Goal: Task Accomplishment & Management: Manage account settings

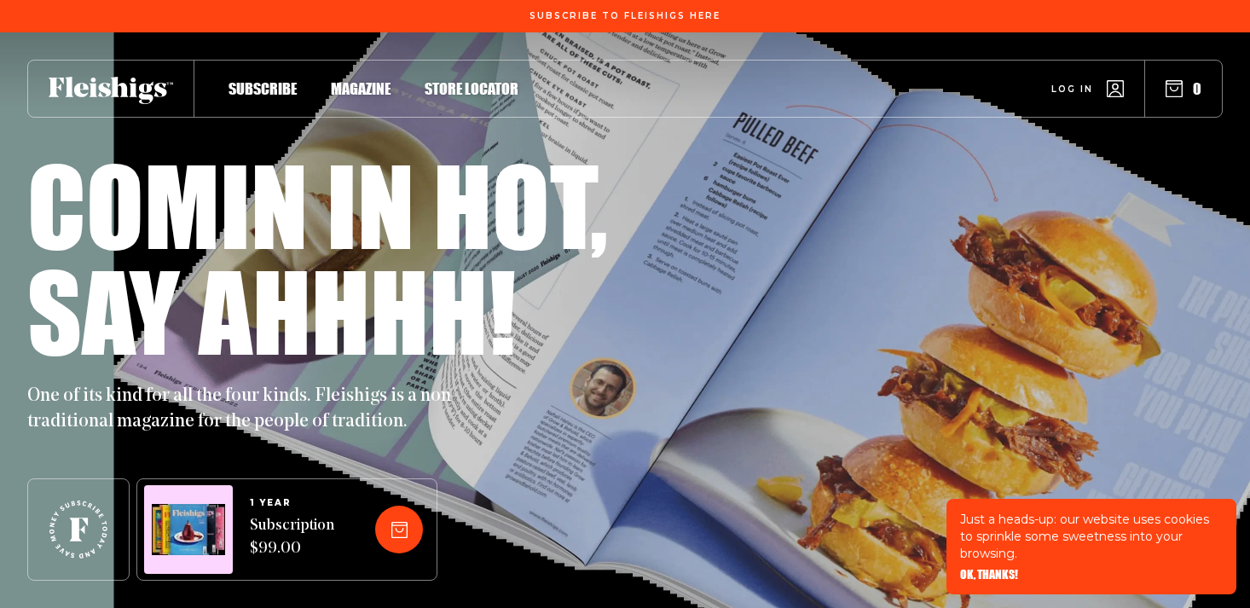
click at [1082, 83] on span "Log in" at bounding box center [1072, 76] width 42 height 13
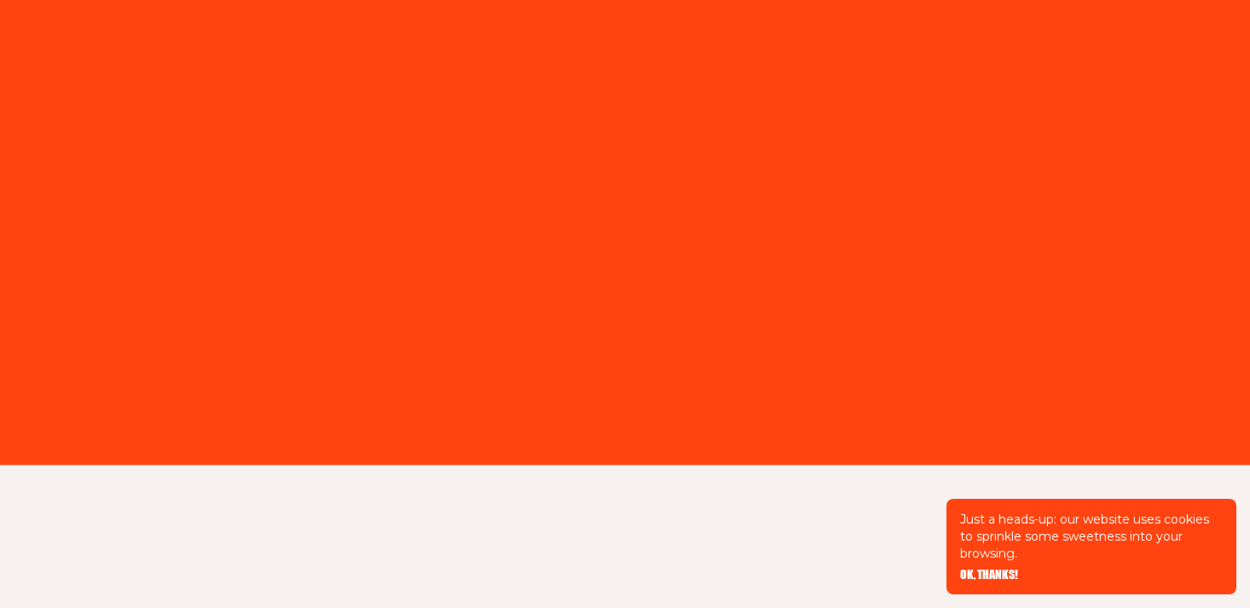
type input "[EMAIL_ADDRESS][DOMAIN_NAME]"
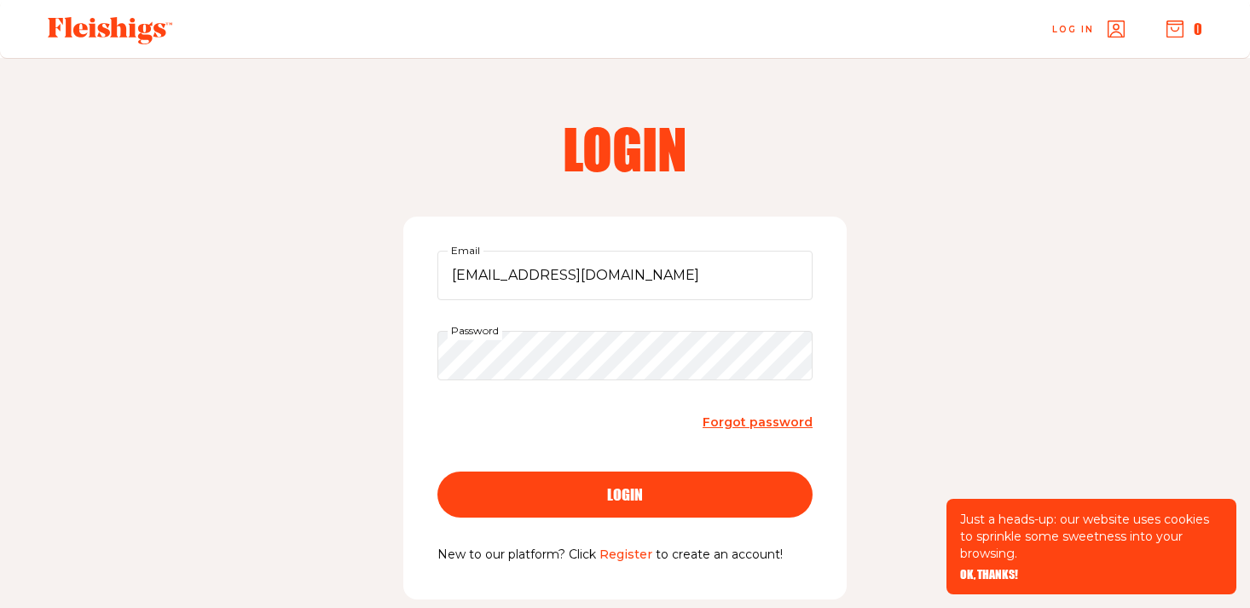
click at [648, 501] on div "login" at bounding box center [625, 494] width 307 height 15
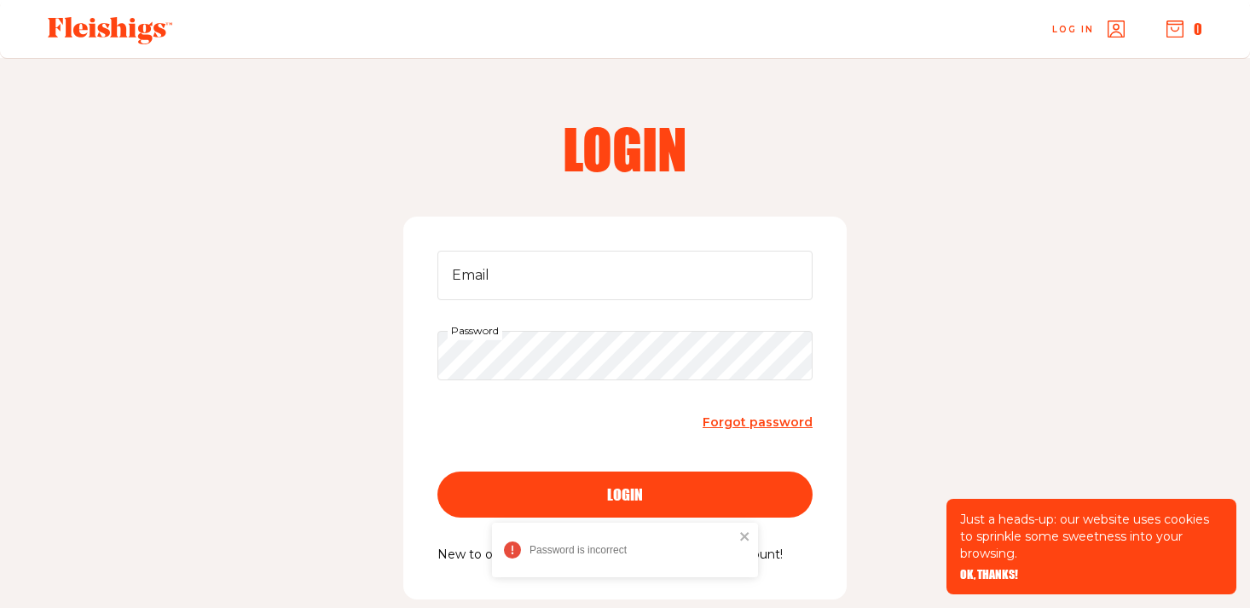
click at [603, 317] on form "Email Password Forgot password login" at bounding box center [624, 398] width 375 height 294
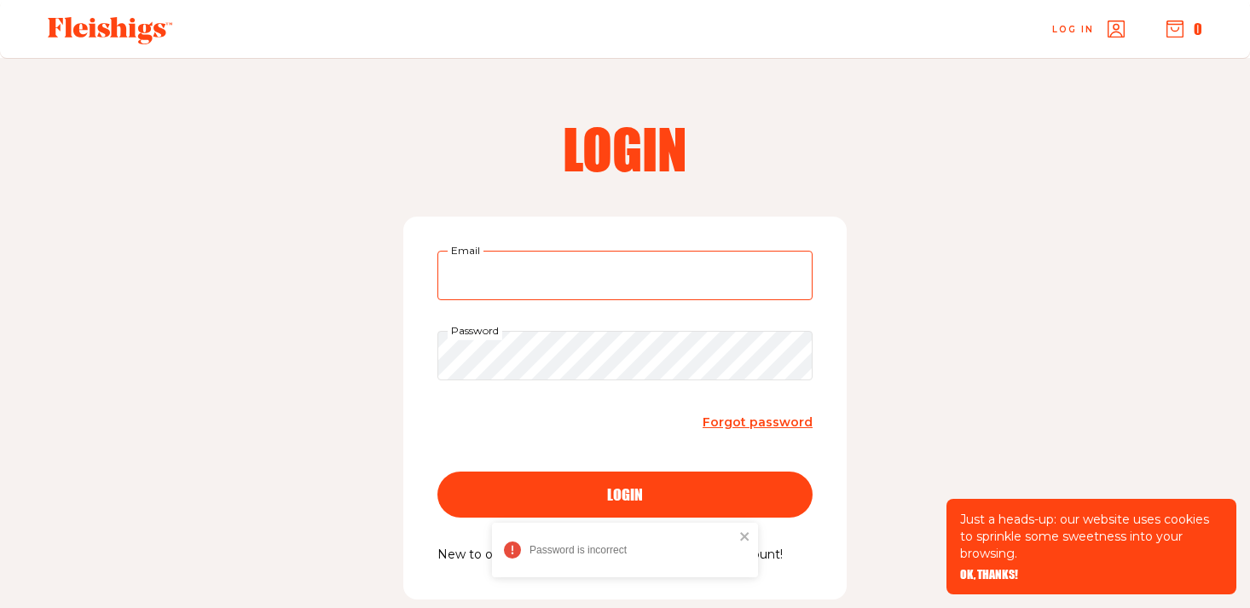
click at [597, 275] on input "Email" at bounding box center [624, 275] width 375 height 49
type input "[EMAIL_ADDRESS][DOMAIN_NAME]"
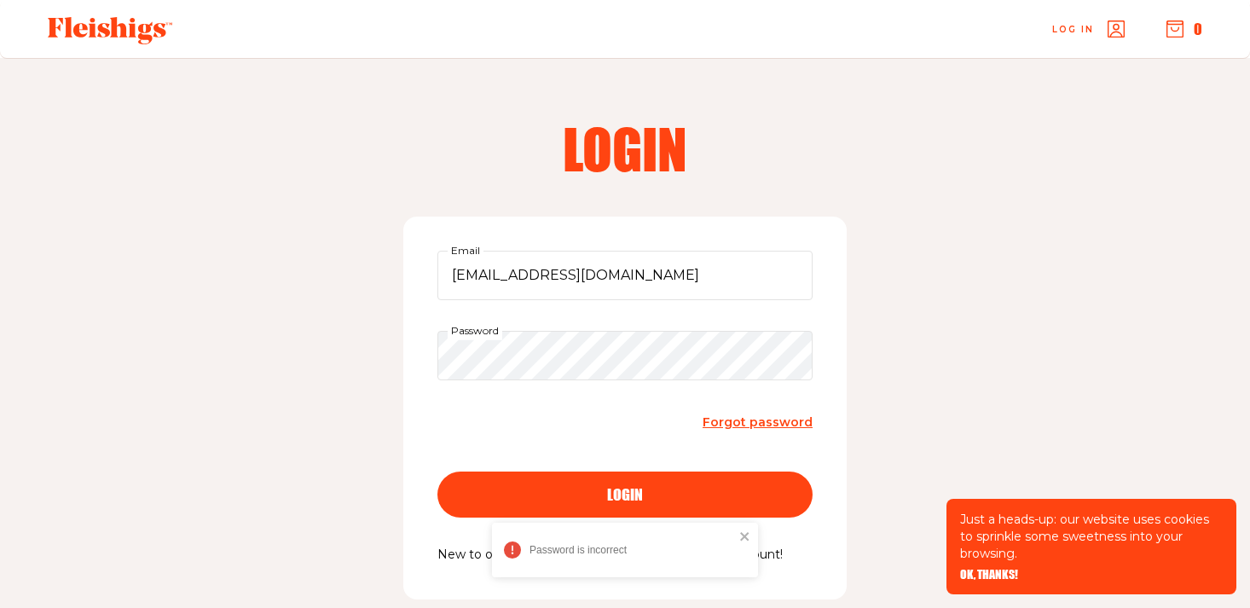
click at [629, 487] on span "login" at bounding box center [625, 479] width 36 height 15
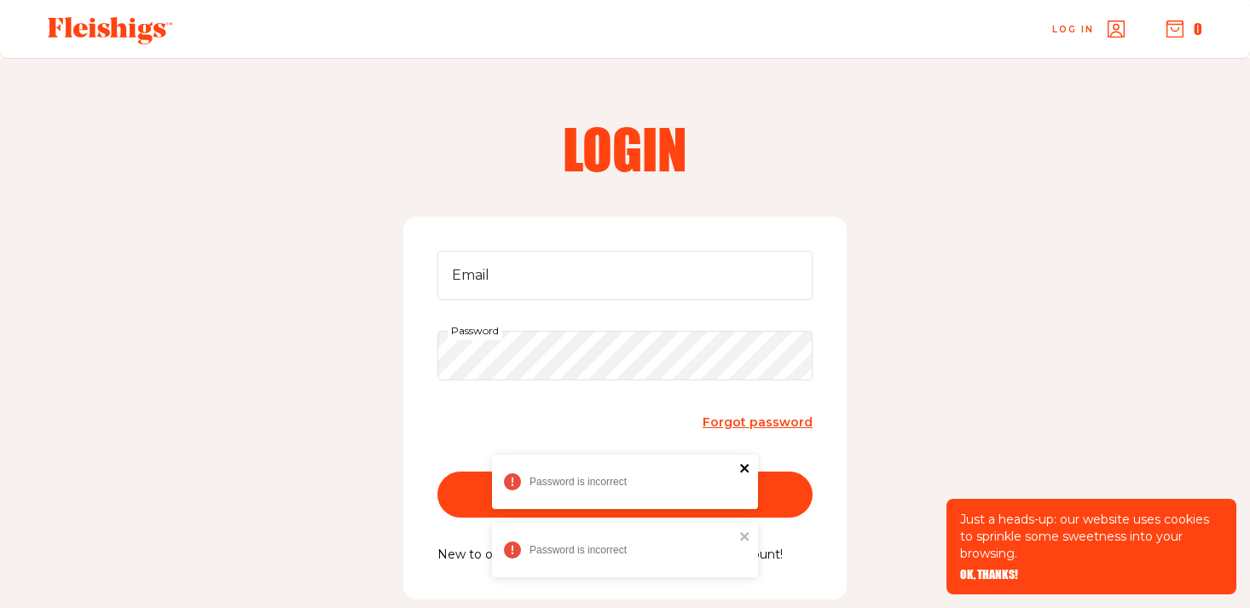
click at [744, 472] on icon "close" at bounding box center [745, 468] width 12 height 14
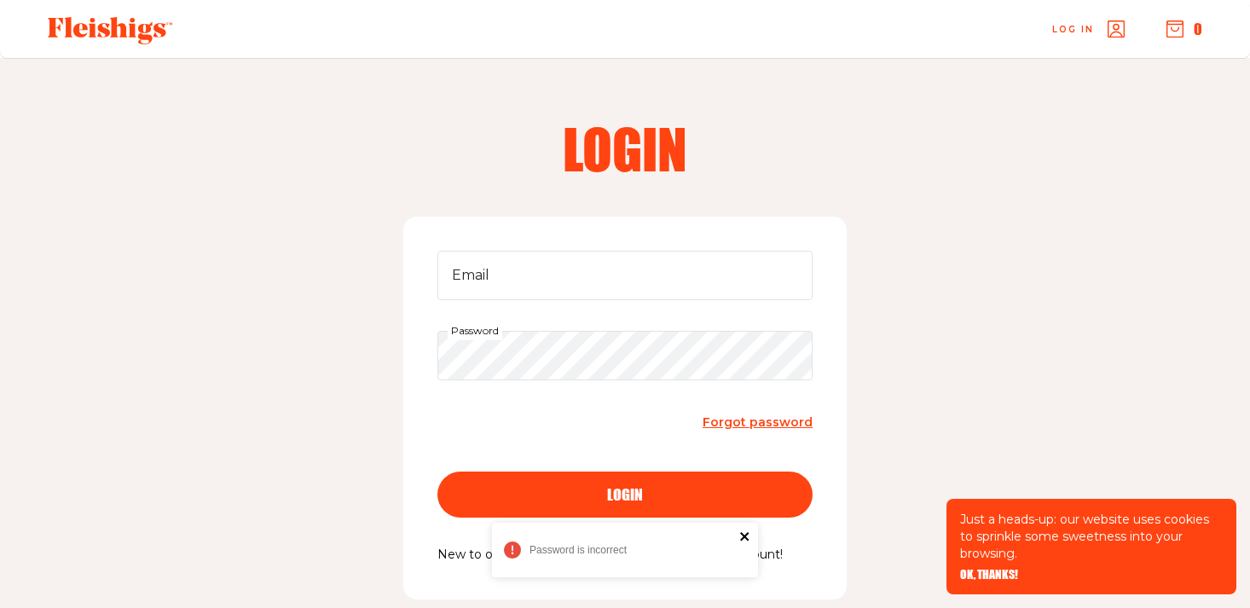
click at [743, 535] on icon "close" at bounding box center [744, 536] width 9 height 9
